Goal: Task Accomplishment & Management: Manage account settings

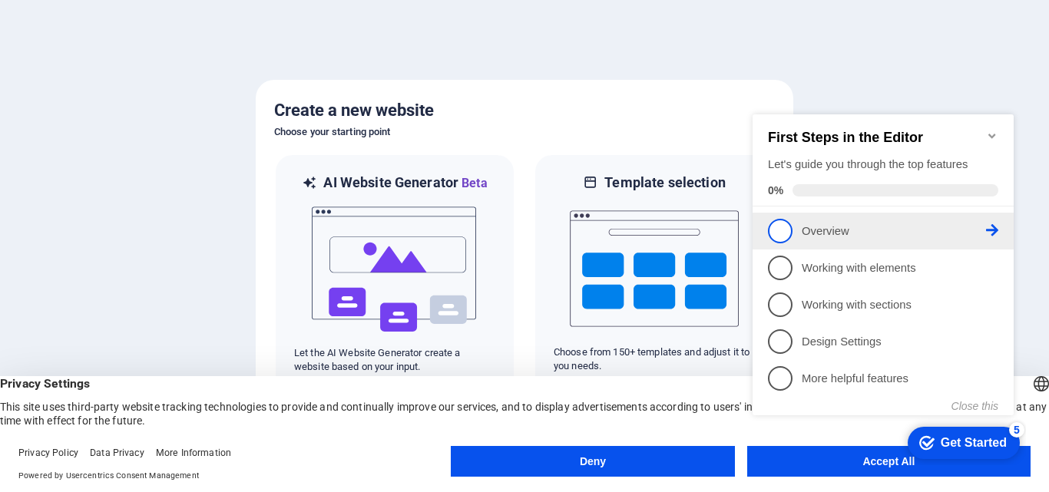
click at [823, 229] on p "Overview - incomplete" at bounding box center [894, 231] width 184 height 16
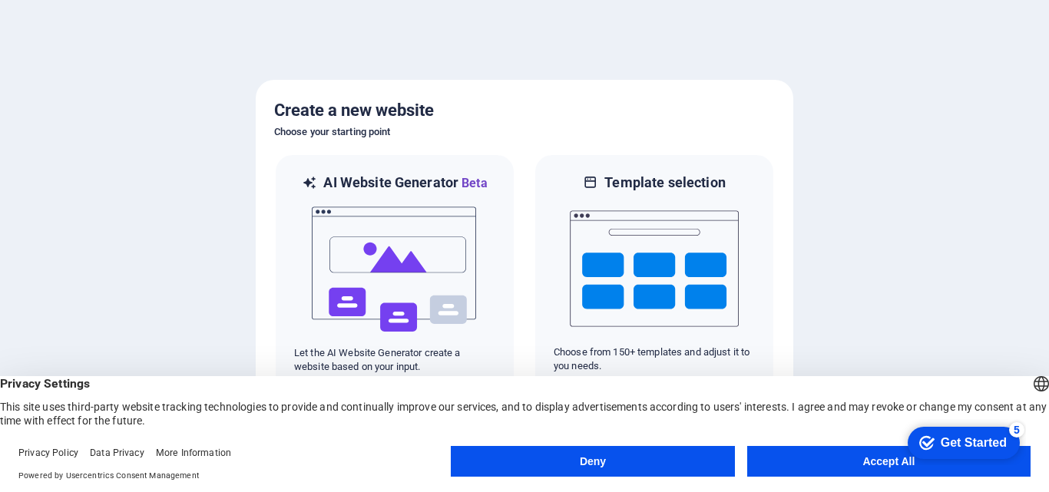
click at [829, 454] on button "Accept All" at bounding box center [888, 461] width 283 height 31
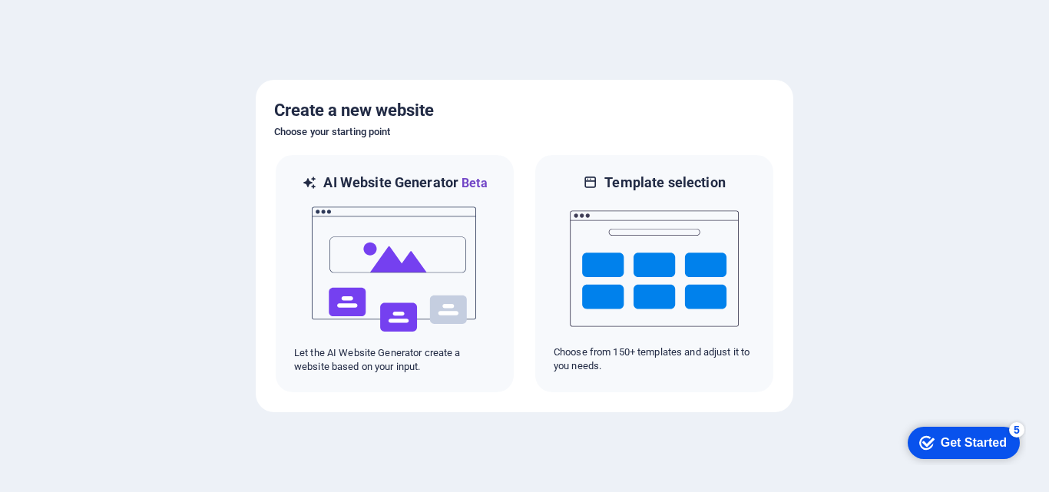
click at [941, 443] on div "Get Started" at bounding box center [974, 443] width 66 height 14
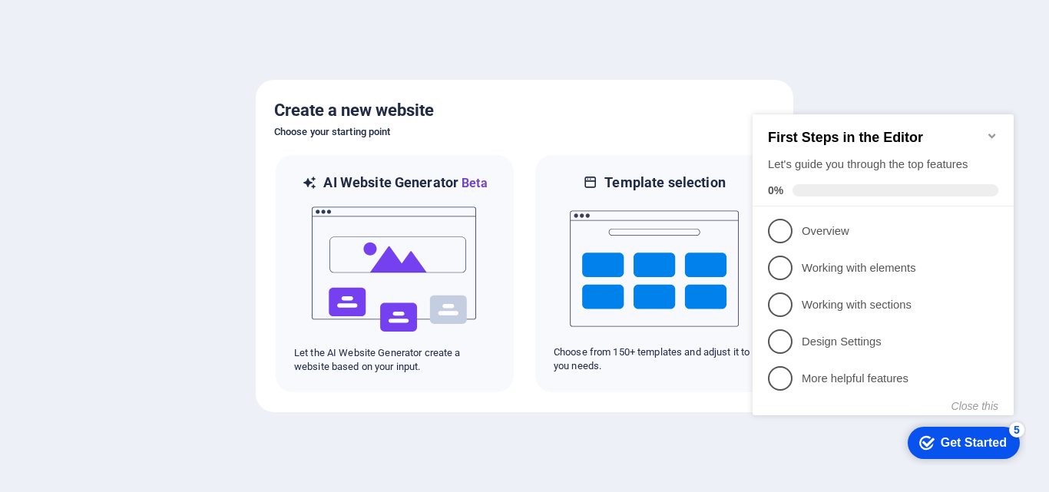
click at [963, 444] on div "Get Started" at bounding box center [974, 443] width 66 height 14
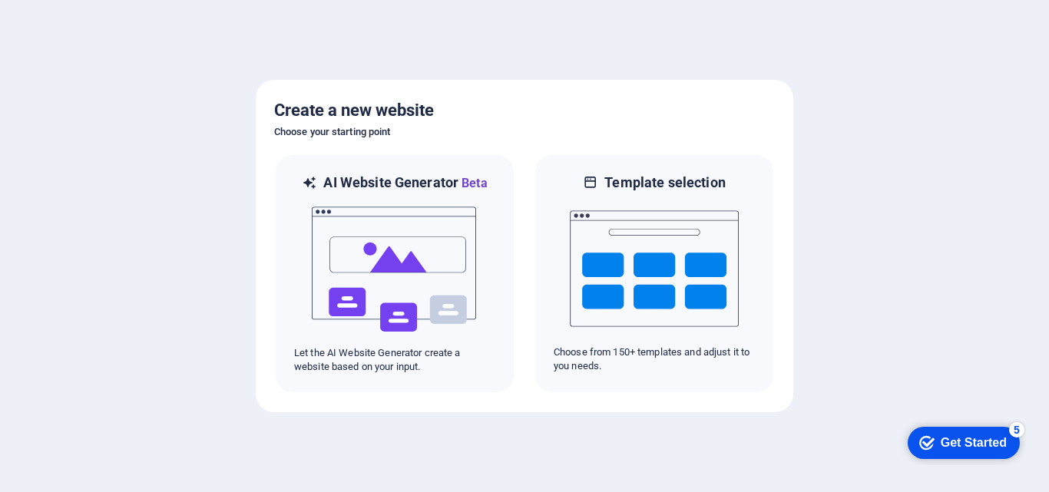
click at [930, 435] on icon "checkmark" at bounding box center [926, 442] width 15 height 15
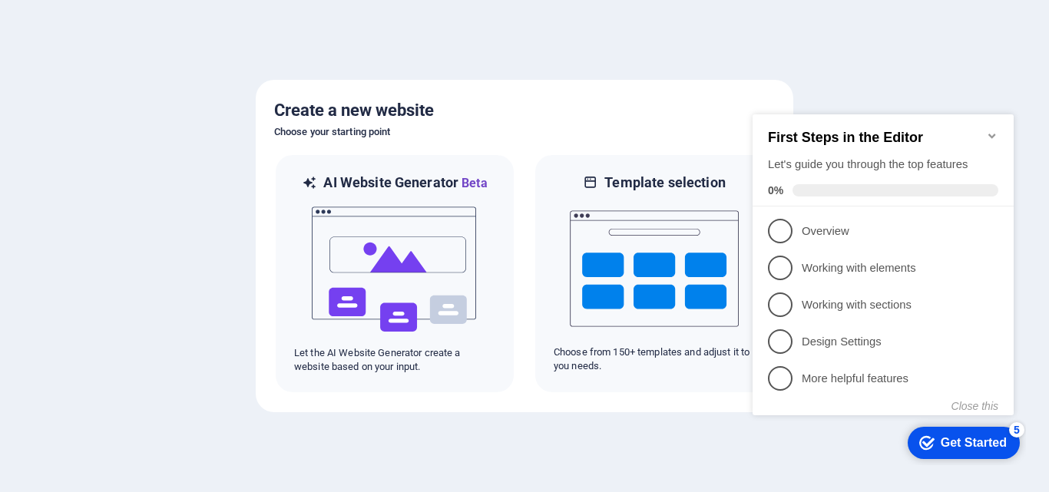
click at [555, 441] on div at bounding box center [524, 246] width 1049 height 492
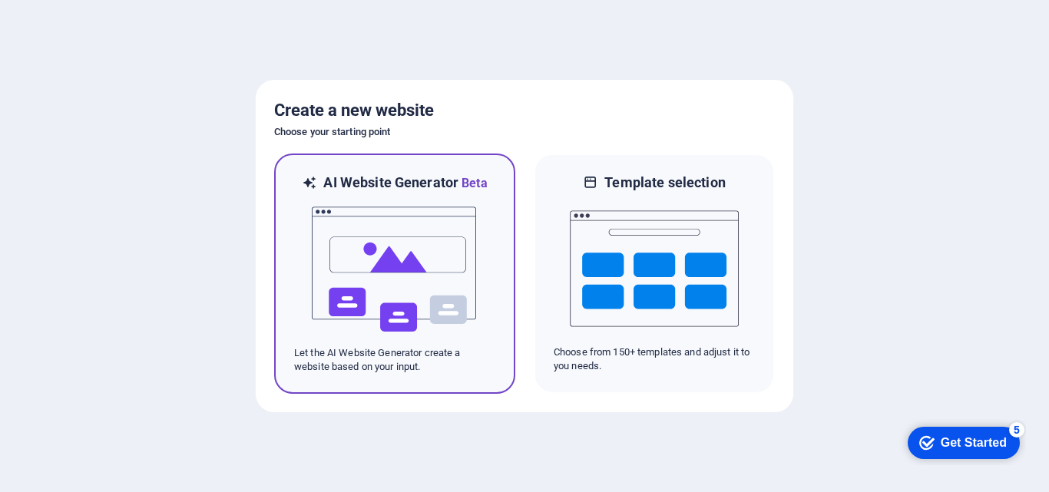
click at [360, 328] on img at bounding box center [394, 270] width 169 height 154
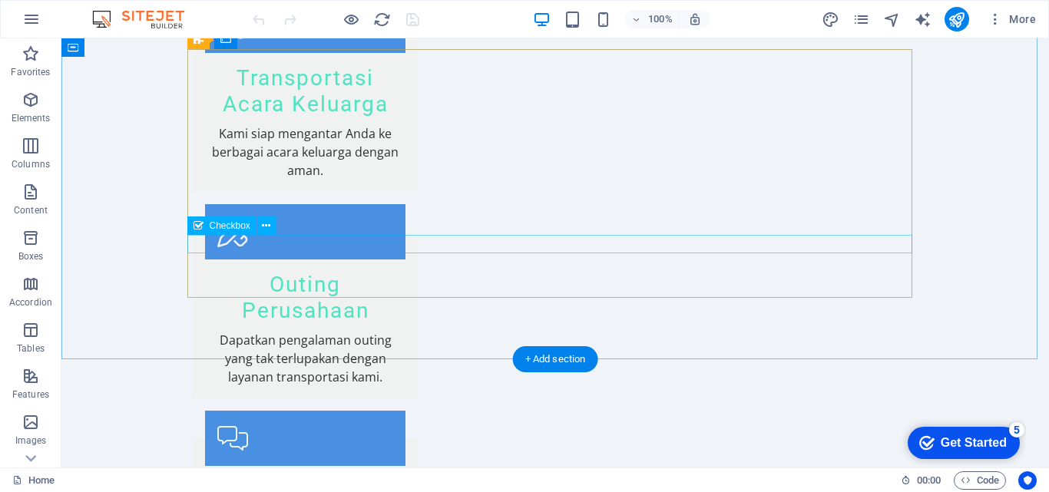
scroll to position [2255, 0]
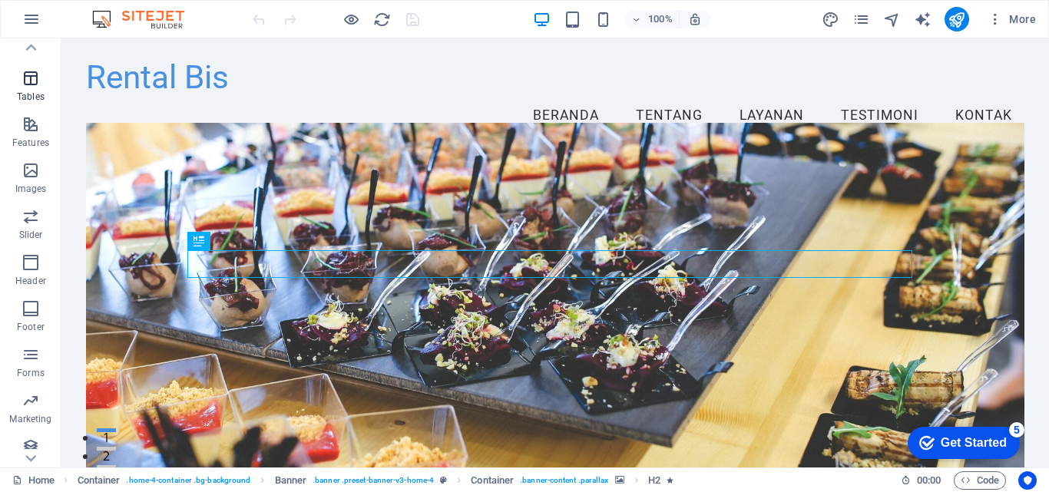
scroll to position [262, 0]
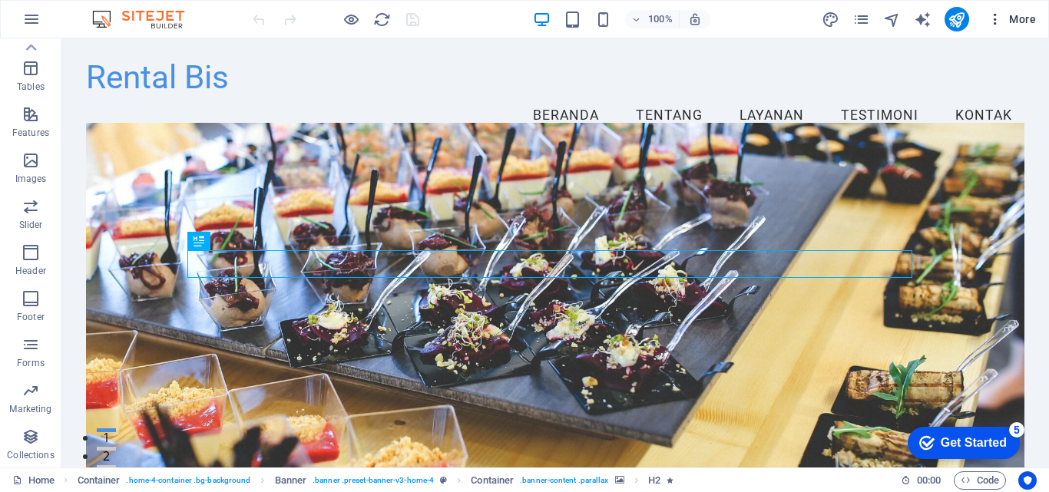
click at [1031, 19] on span "More" at bounding box center [1012, 19] width 48 height 15
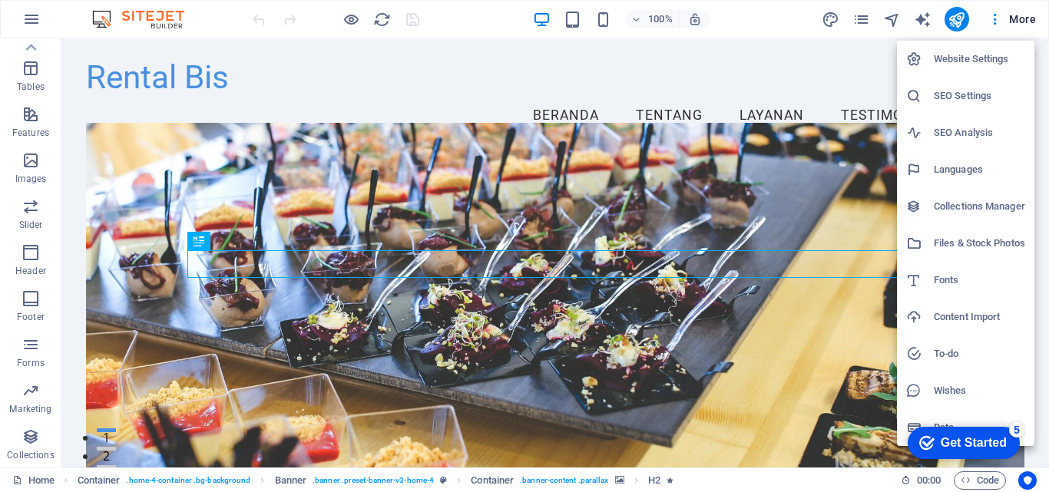
click at [0, 0] on h6 "Website Settings" at bounding box center [0, 0] width 0 height 0
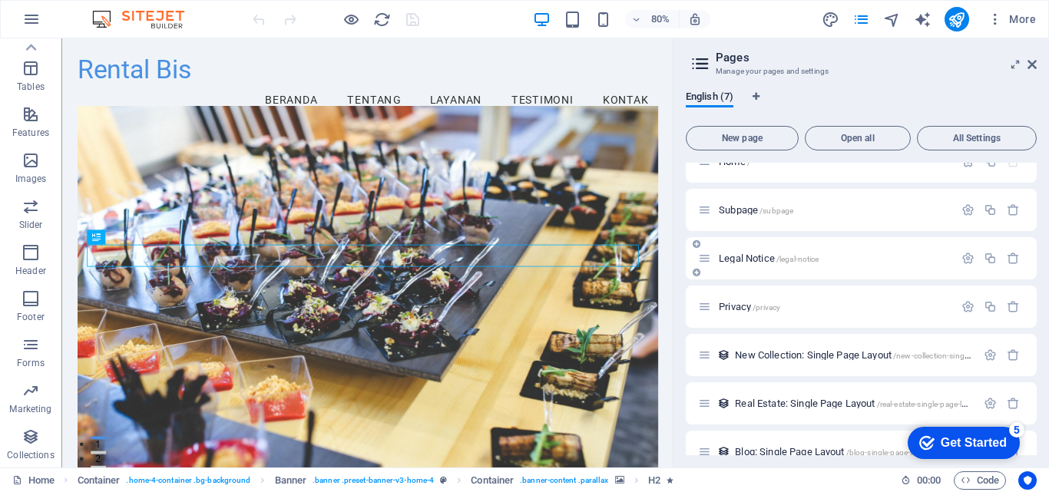
scroll to position [0, 0]
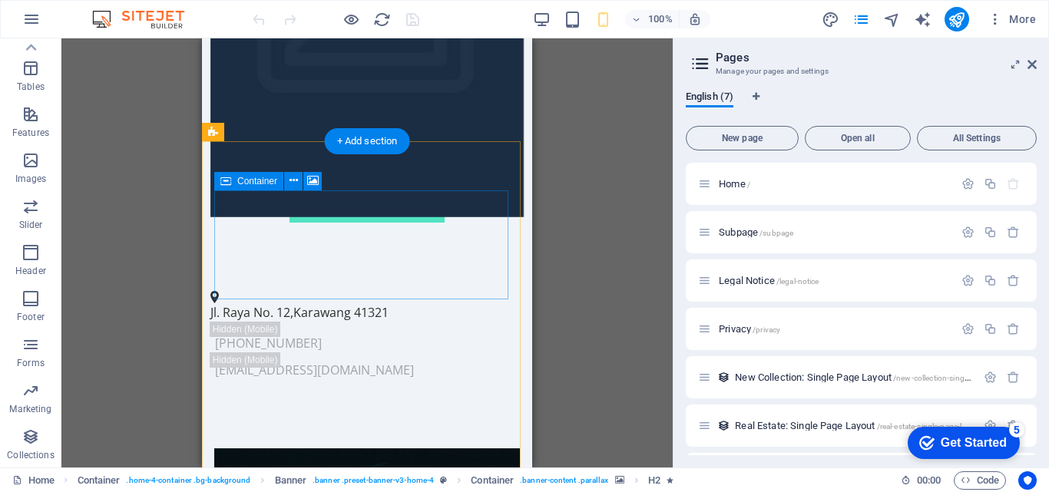
scroll to position [461, 0]
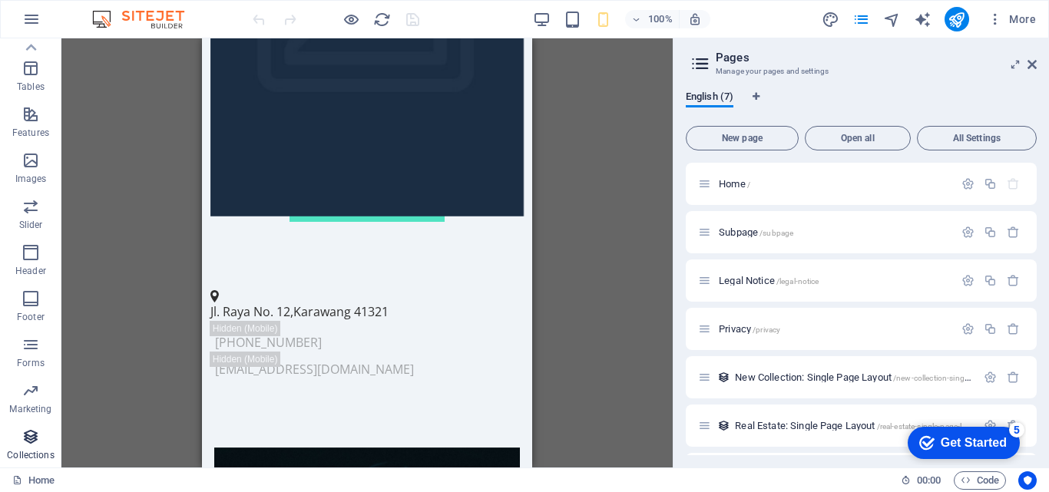
click at [31, 447] on span "Collections" at bounding box center [30, 446] width 61 height 37
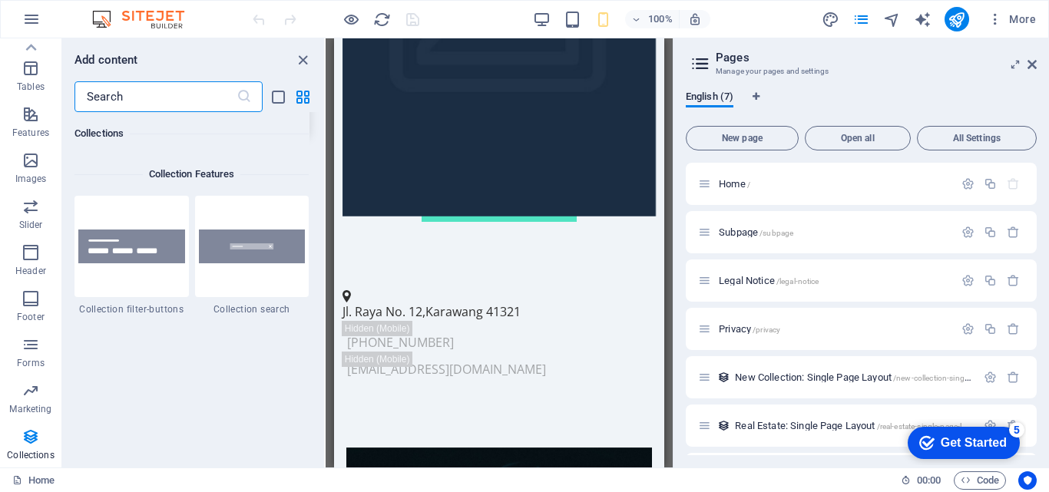
scroll to position [14717, 0]
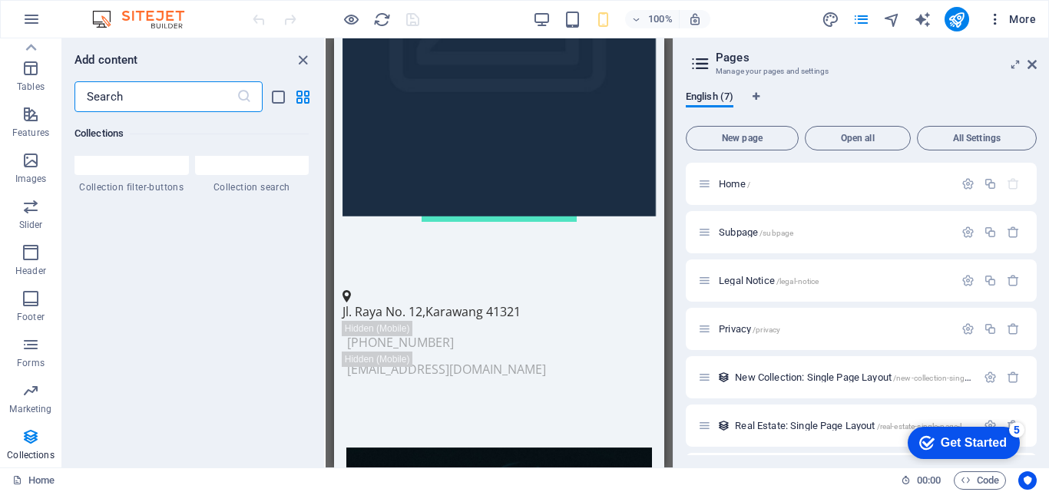
click at [1011, 19] on span "More" at bounding box center [1012, 19] width 48 height 15
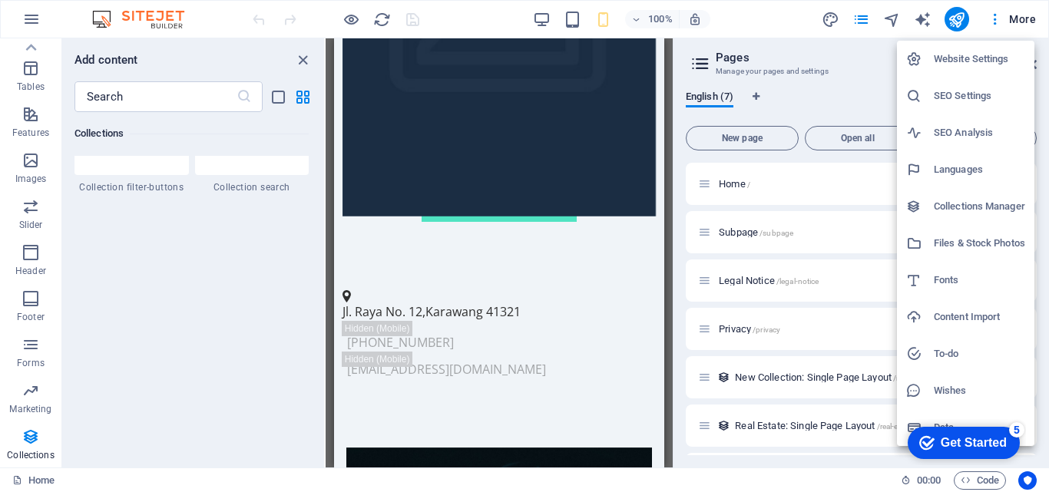
click at [863, 20] on div at bounding box center [524, 246] width 1049 height 492
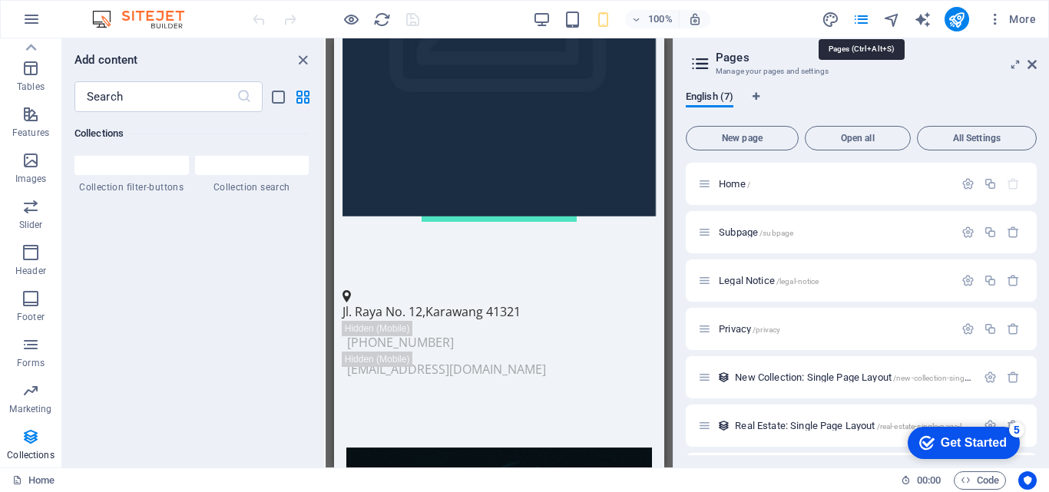
click at [862, 20] on icon "pages" at bounding box center [861, 20] width 18 height 18
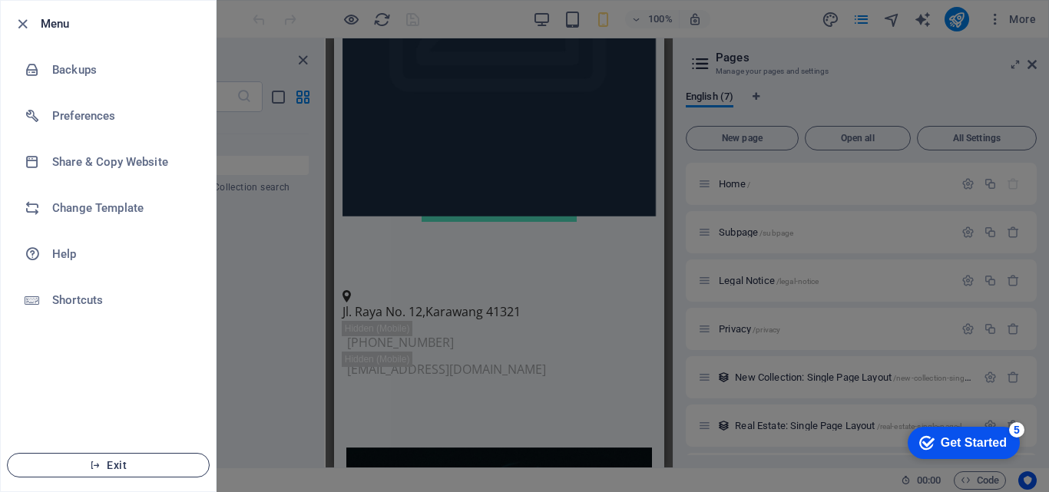
click at [101, 462] on icon "button" at bounding box center [95, 465] width 11 height 11
